Goal: Check status

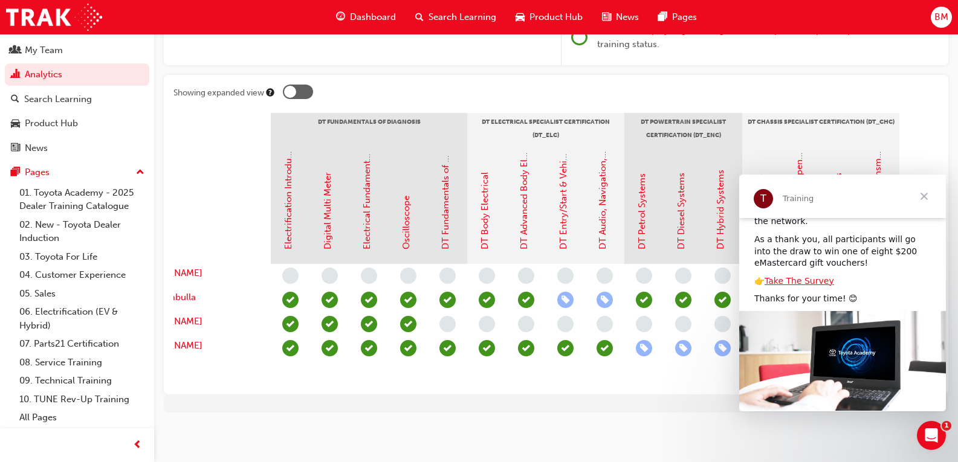
scroll to position [129, 0]
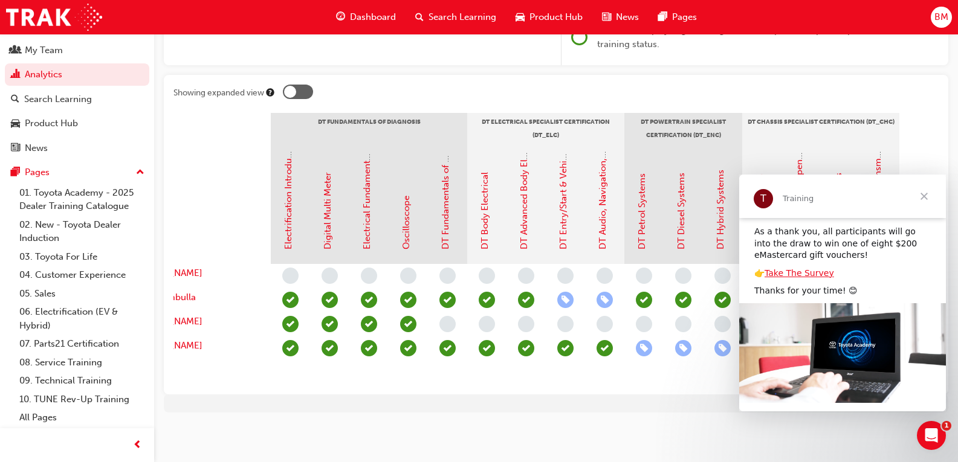
click at [923, 198] on span "Close" at bounding box center [924, 197] width 44 height 44
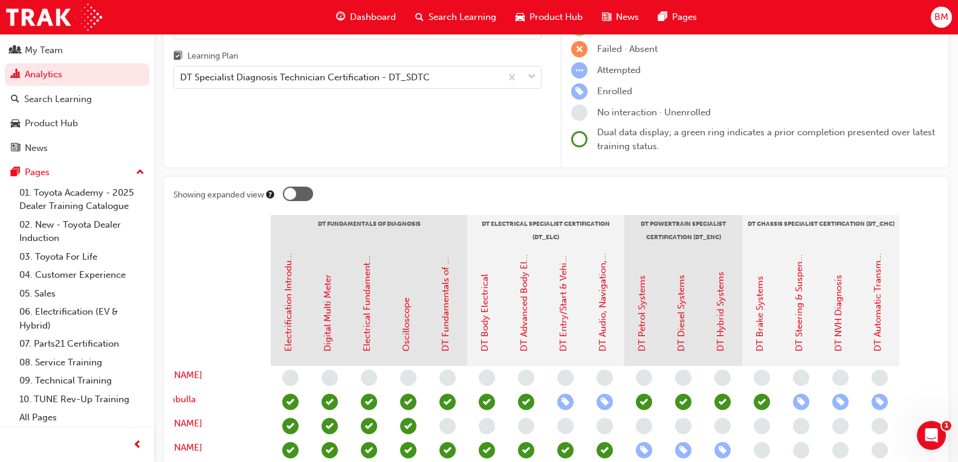
scroll to position [0, 0]
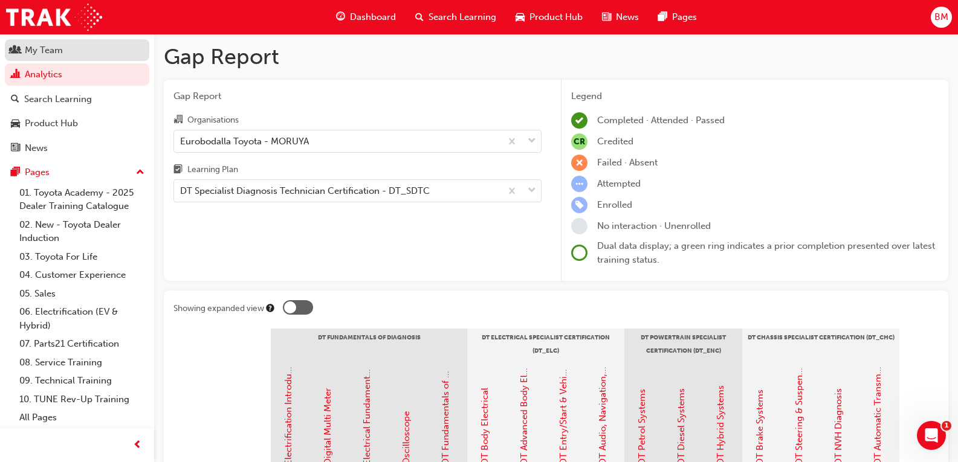
click at [42, 57] on div "My Team" at bounding box center [77, 50] width 132 height 15
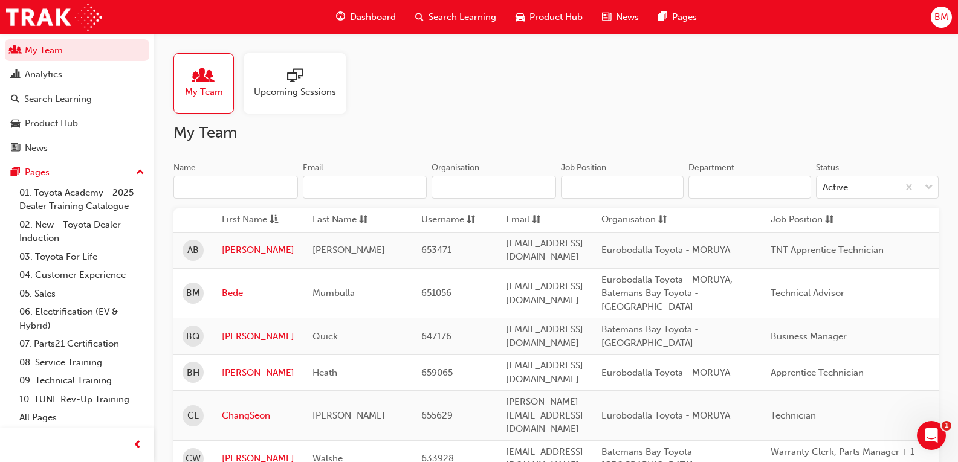
click at [290, 91] on span "Upcoming Sessions" at bounding box center [295, 92] width 82 height 14
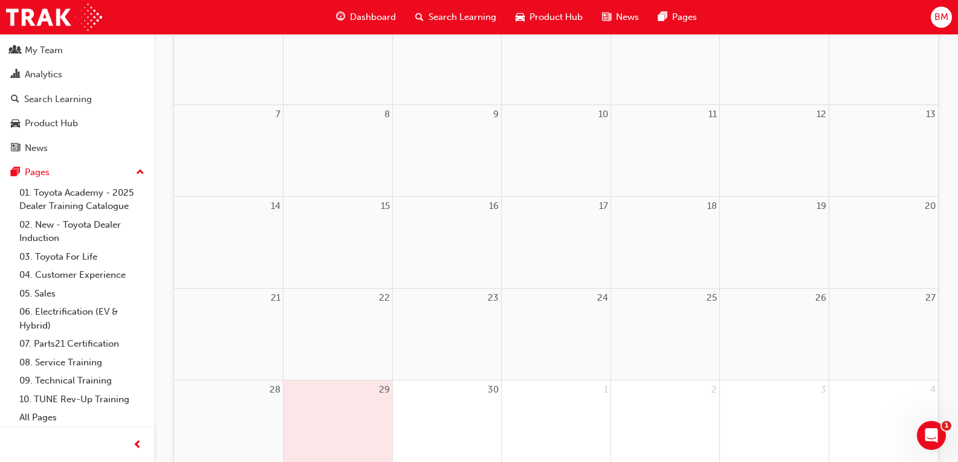
scroll to position [59, 0]
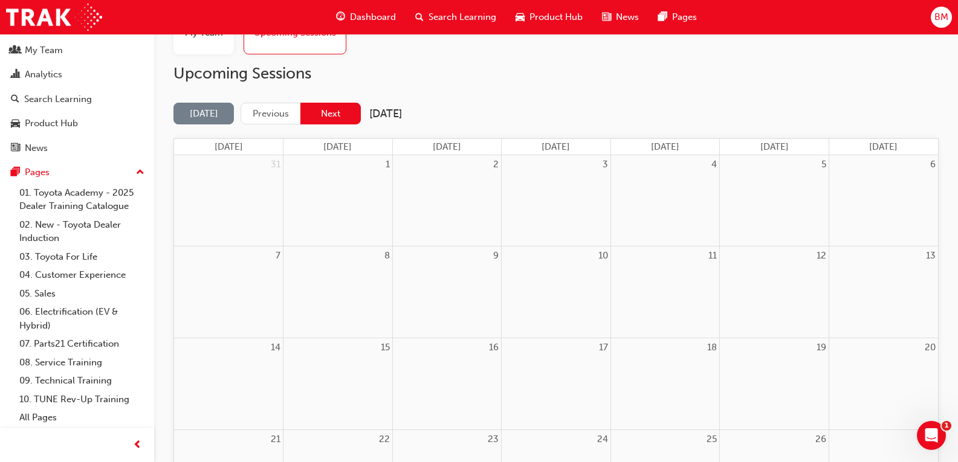
click at [337, 120] on button "Next" at bounding box center [330, 114] width 60 height 22
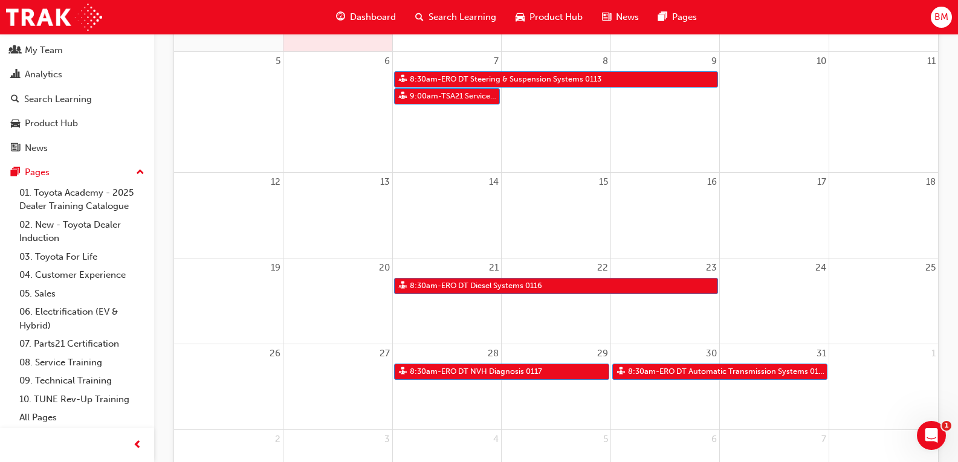
scroll to position [0, 0]
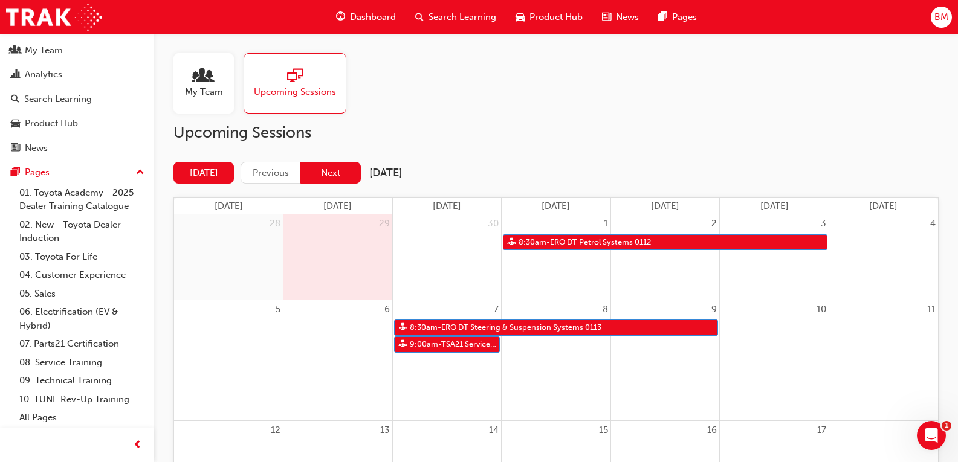
click at [324, 178] on button "Next" at bounding box center [330, 173] width 60 height 22
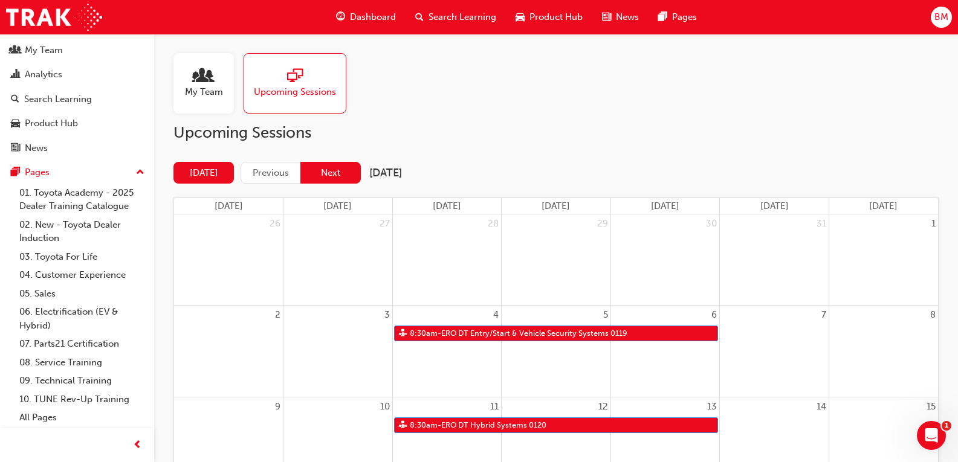
click at [320, 171] on button "Next" at bounding box center [330, 173] width 60 height 22
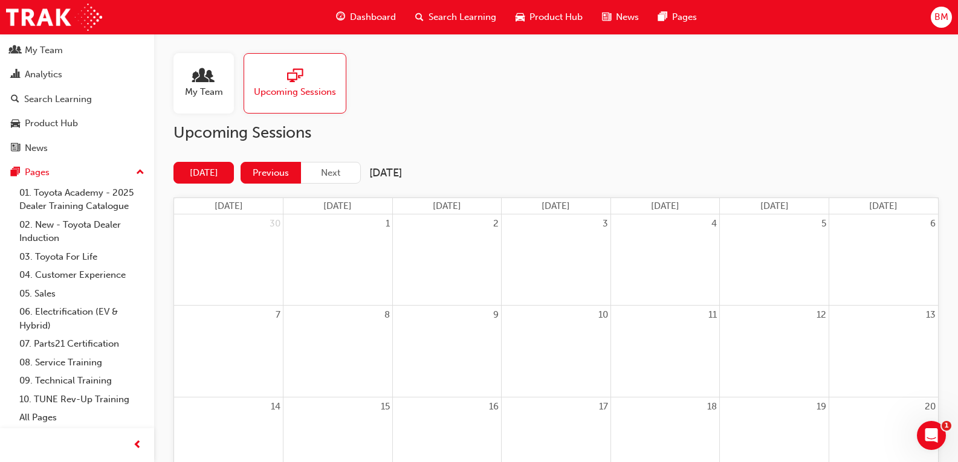
click at [279, 166] on button "Previous" at bounding box center [270, 173] width 60 height 22
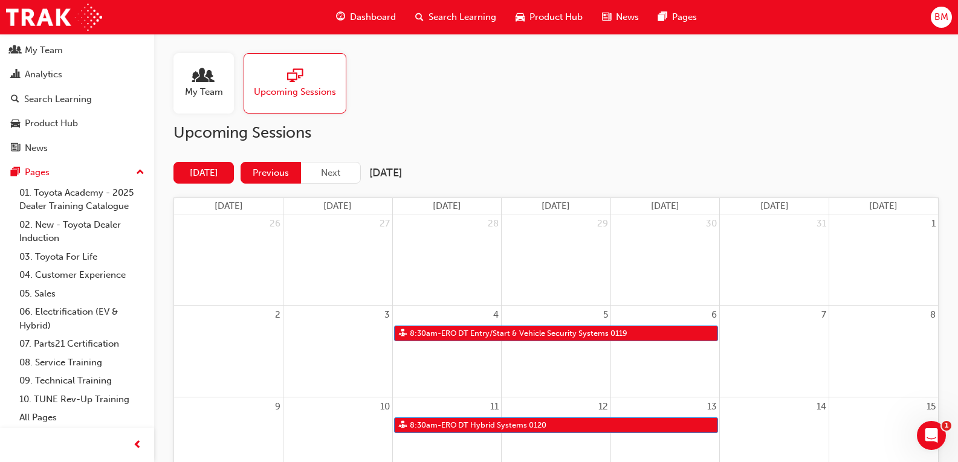
click at [287, 182] on button "Previous" at bounding box center [270, 173] width 60 height 22
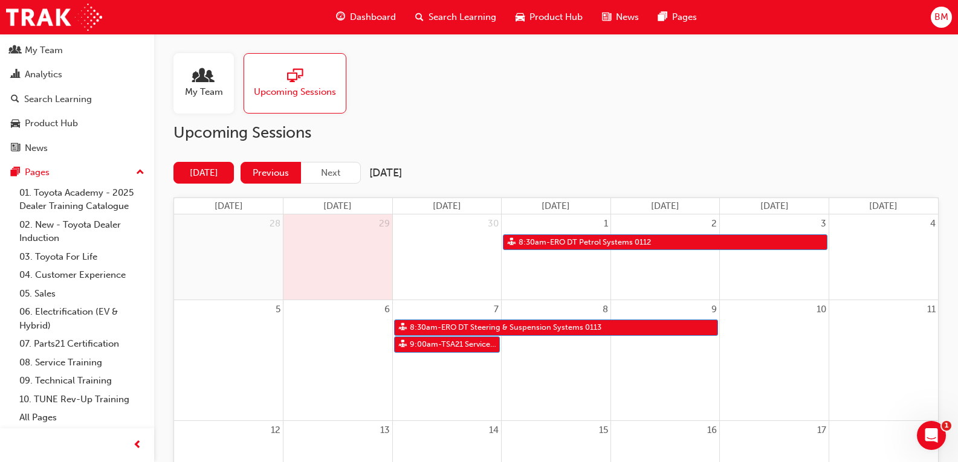
click at [272, 186] on div "[DATE] Previous Next [DATE] [DATE] [DATE] [DATE] [DATE] [DATE] [DATE] [DATE] 28…" at bounding box center [555, 463] width 765 height 602
click at [268, 177] on button "Previous" at bounding box center [270, 173] width 60 height 22
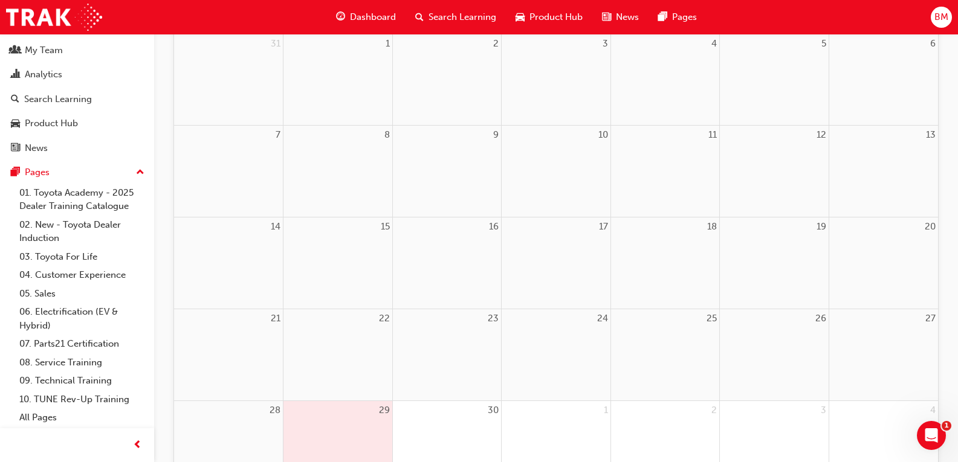
scroll to position [27, 0]
